Goal: Navigation & Orientation: Go to known website

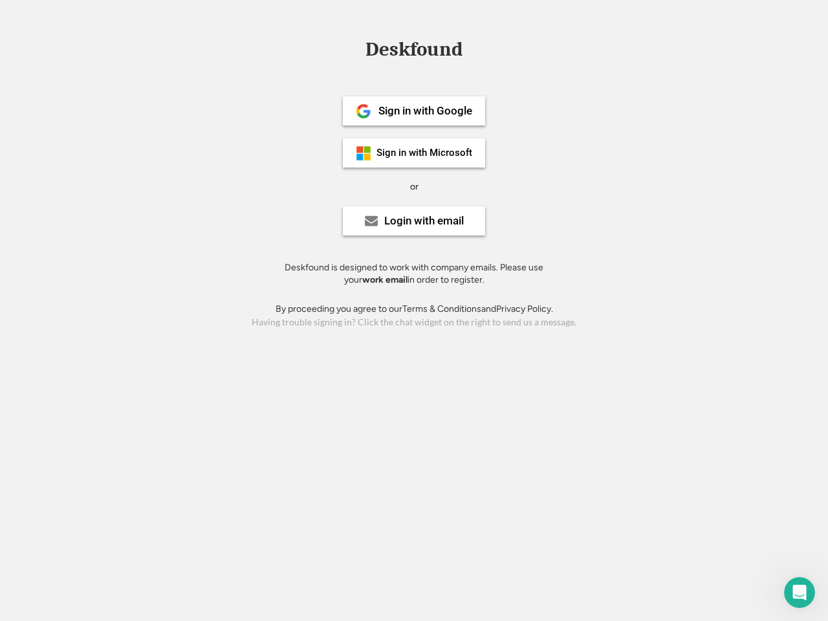
click at [414, 185] on div "or" at bounding box center [414, 186] width 8 height 13
click at [414, 52] on div "Deskfound" at bounding box center [414, 49] width 110 height 20
click at [354, 49] on div "Deskfound" at bounding box center [414, 51] width 828 height 25
click at [414, 52] on div "Deskfound" at bounding box center [414, 49] width 110 height 20
click at [414, 186] on div "or" at bounding box center [414, 186] width 8 height 13
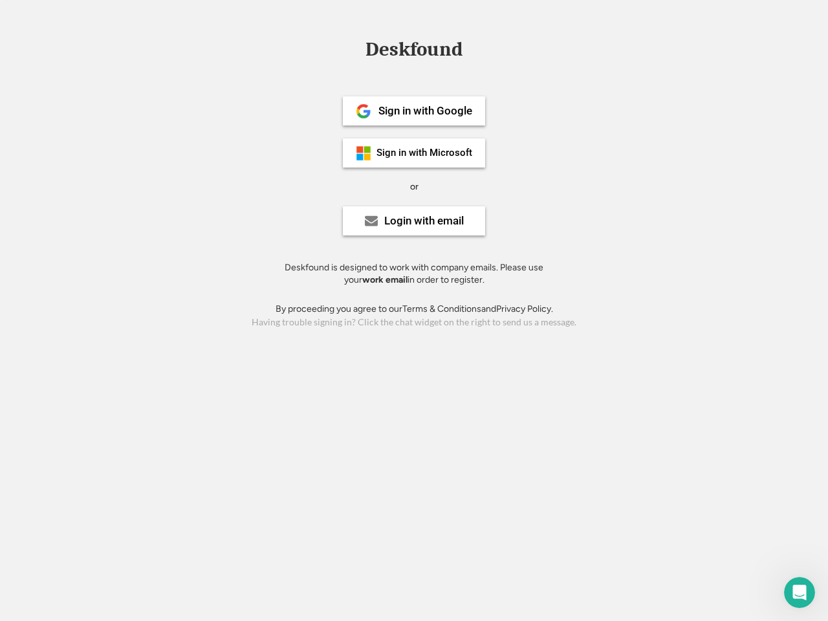
click at [414, 111] on div "Sign in with Google" at bounding box center [425, 110] width 94 height 11
click at [425, 111] on div "Sign in with Google" at bounding box center [425, 110] width 94 height 11
click at [363, 111] on img at bounding box center [364, 111] width 16 height 16
click at [414, 153] on div "Sign in with Microsoft" at bounding box center [424, 153] width 96 height 10
click at [425, 153] on div "Sign in with Microsoft" at bounding box center [424, 153] width 96 height 10
